Goal: Register for event/course

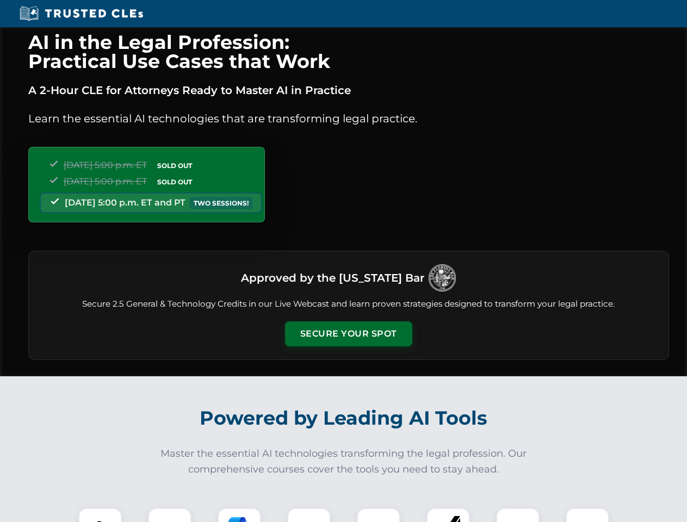
click at [348, 334] on button "Secure Your Spot" at bounding box center [348, 333] width 127 height 25
click at [100, 515] on img at bounding box center [100, 530] width 32 height 32
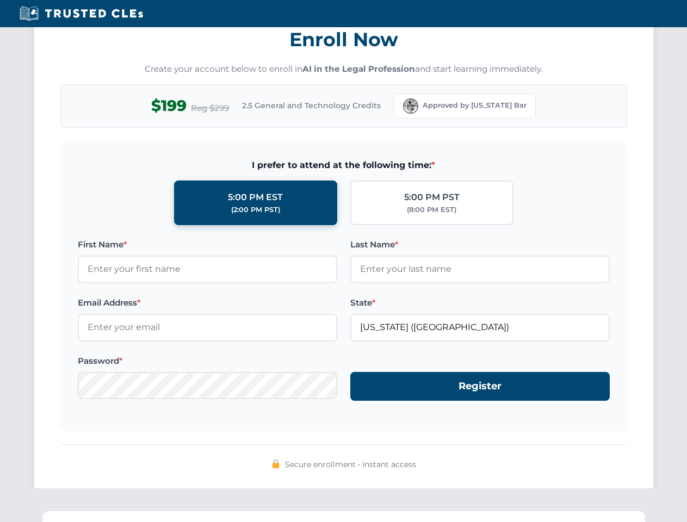
scroll to position [1068, 0]
